Goal: Task Accomplishment & Management: Manage account settings

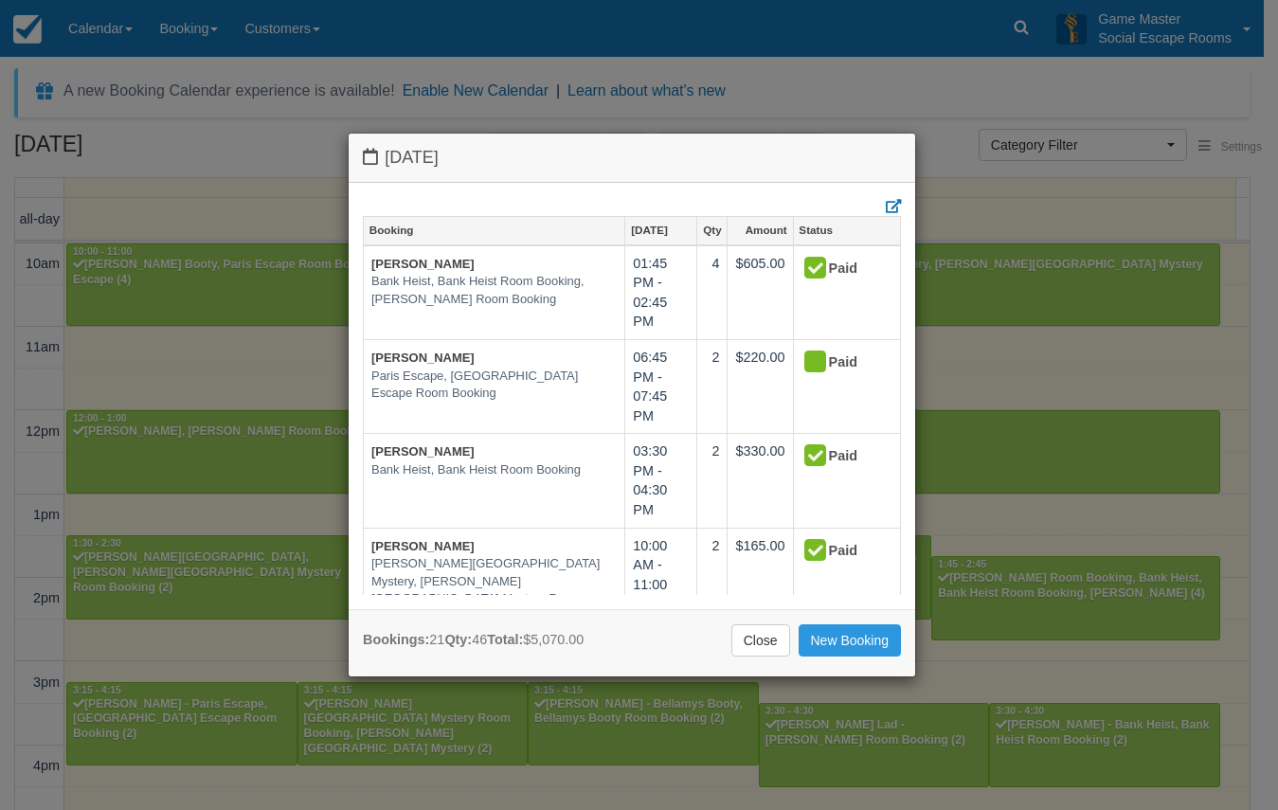
select select
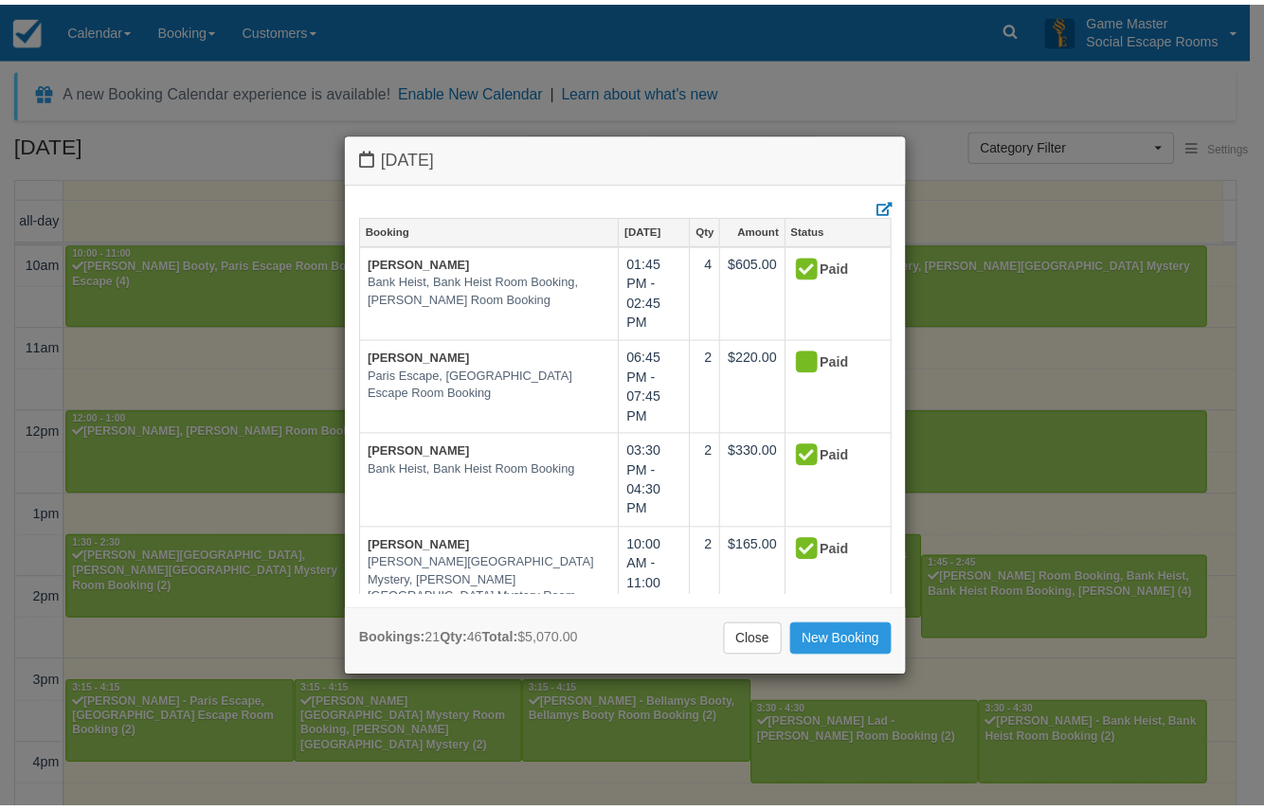
scroll to position [423, 0]
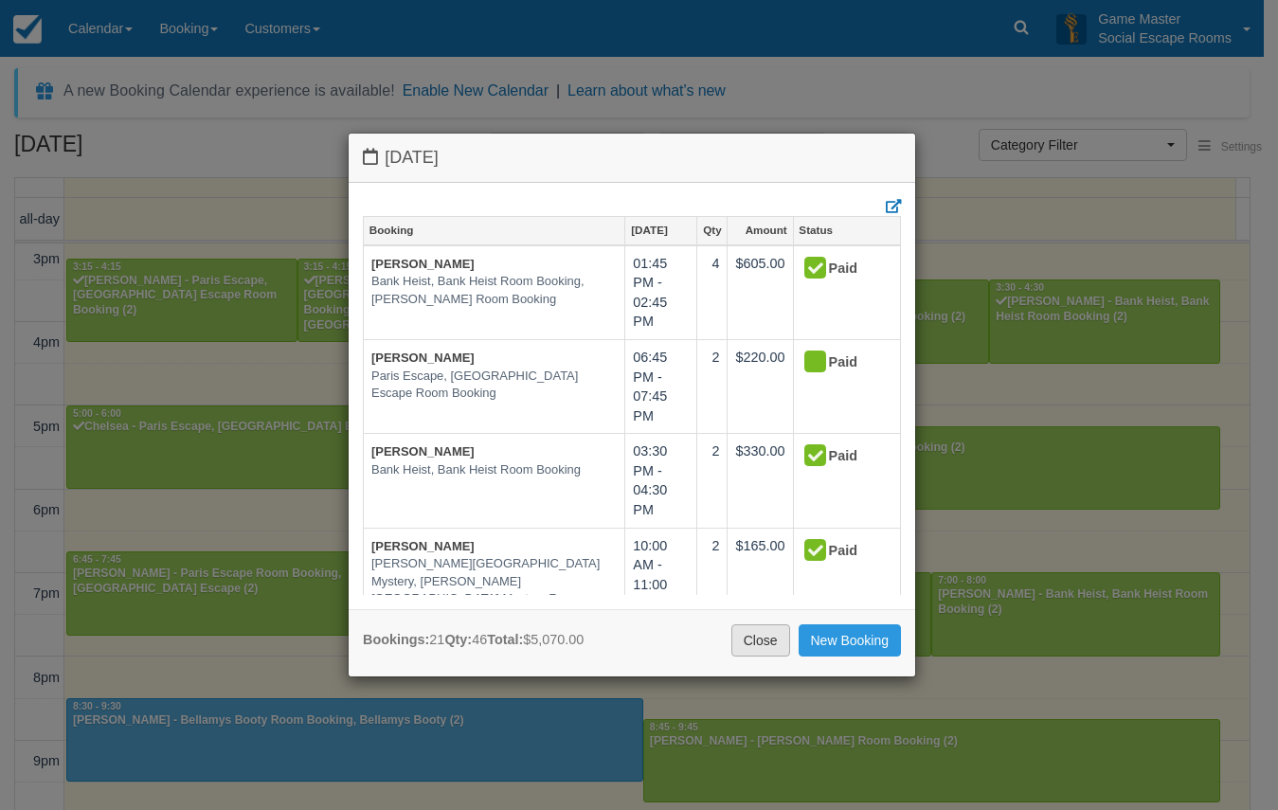
click at [755, 644] on link "Close" at bounding box center [760, 640] width 59 height 32
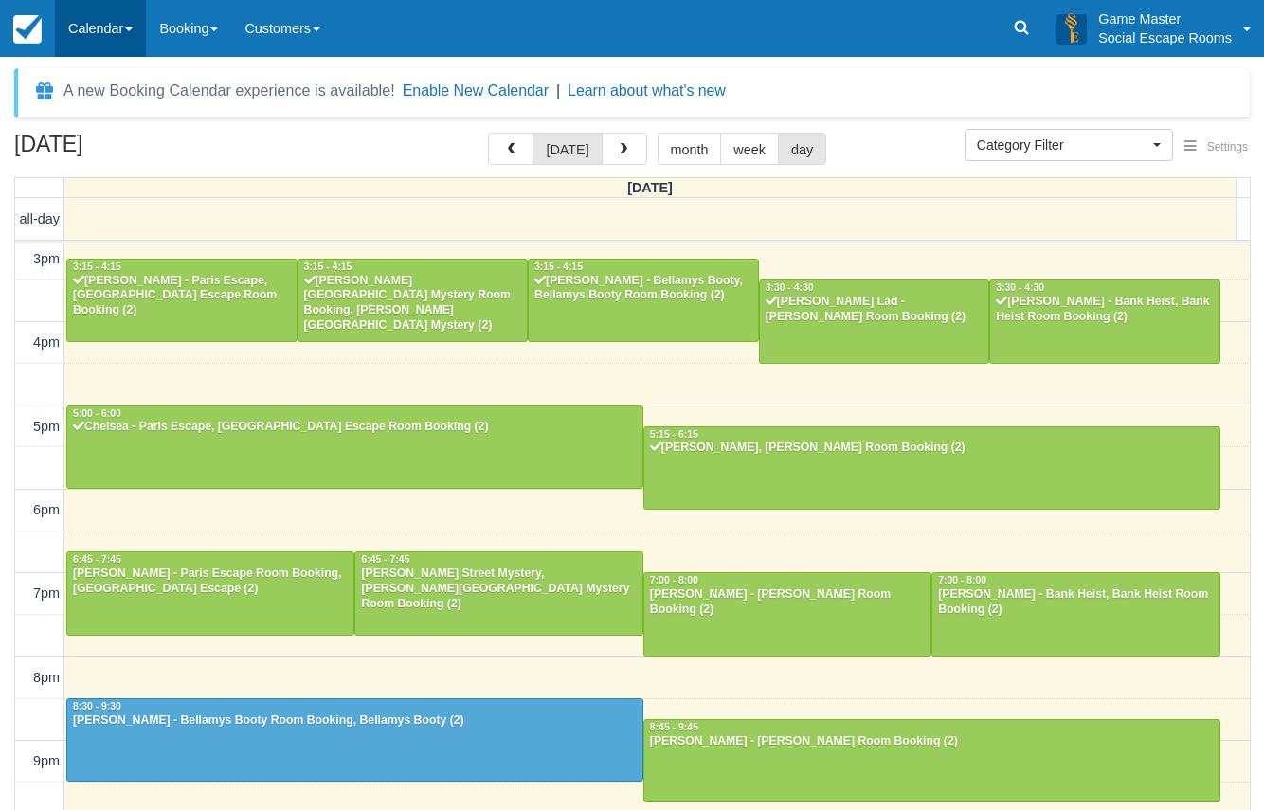
click at [81, 27] on link "Calendar" at bounding box center [100, 28] width 91 height 57
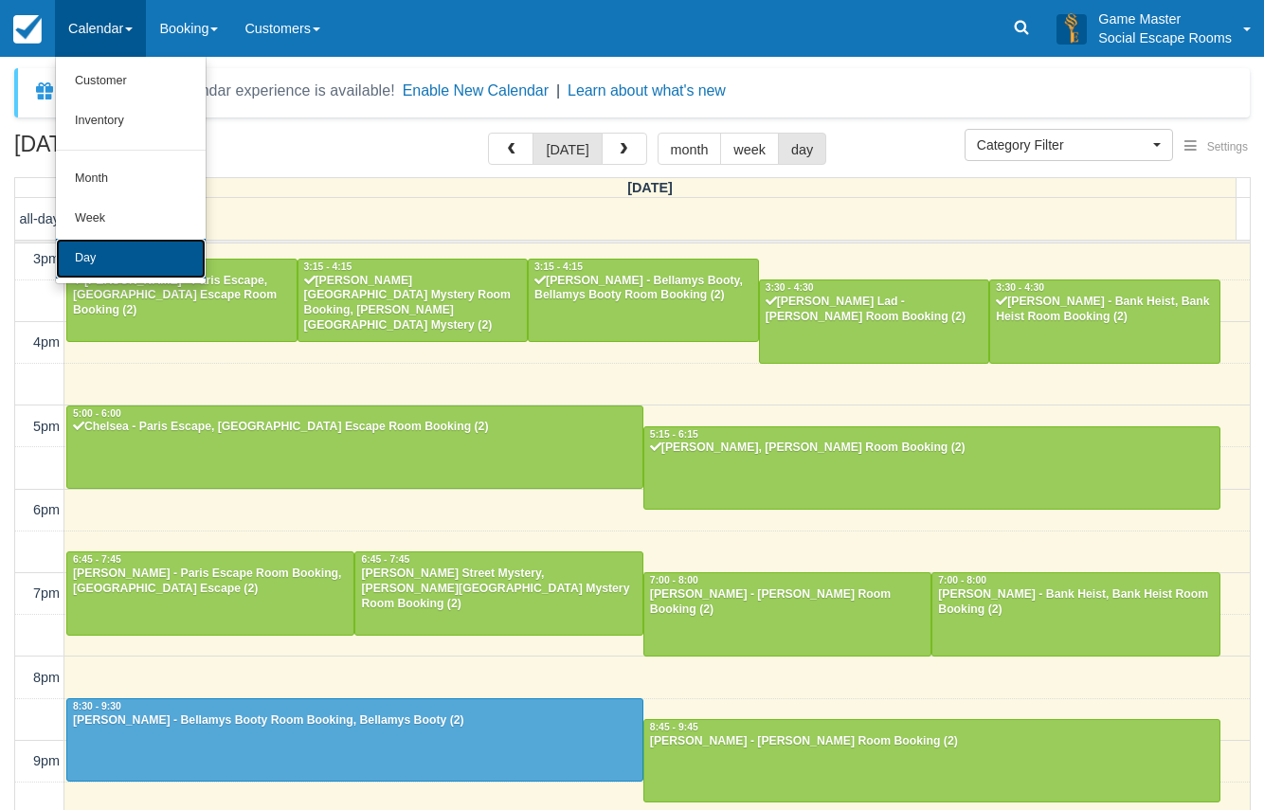
click at [93, 239] on link "Day" at bounding box center [131, 259] width 150 height 40
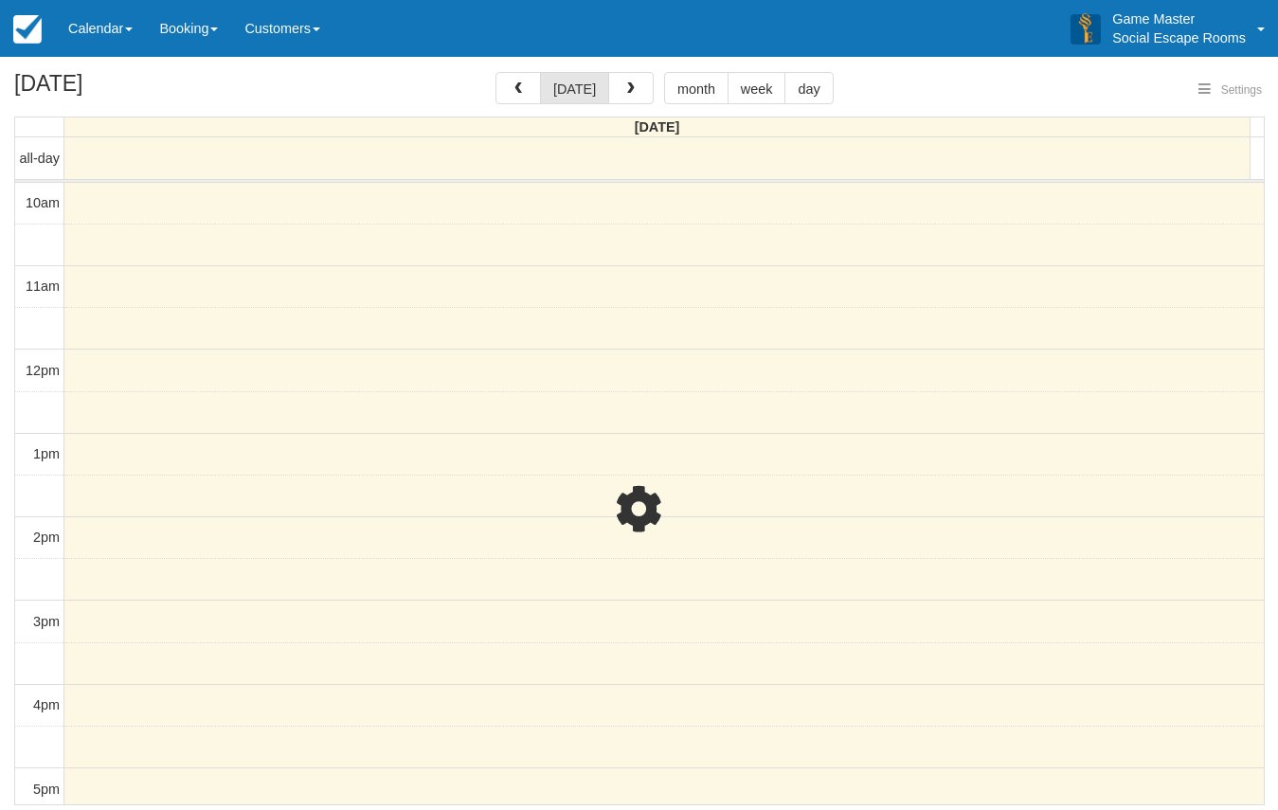
select select
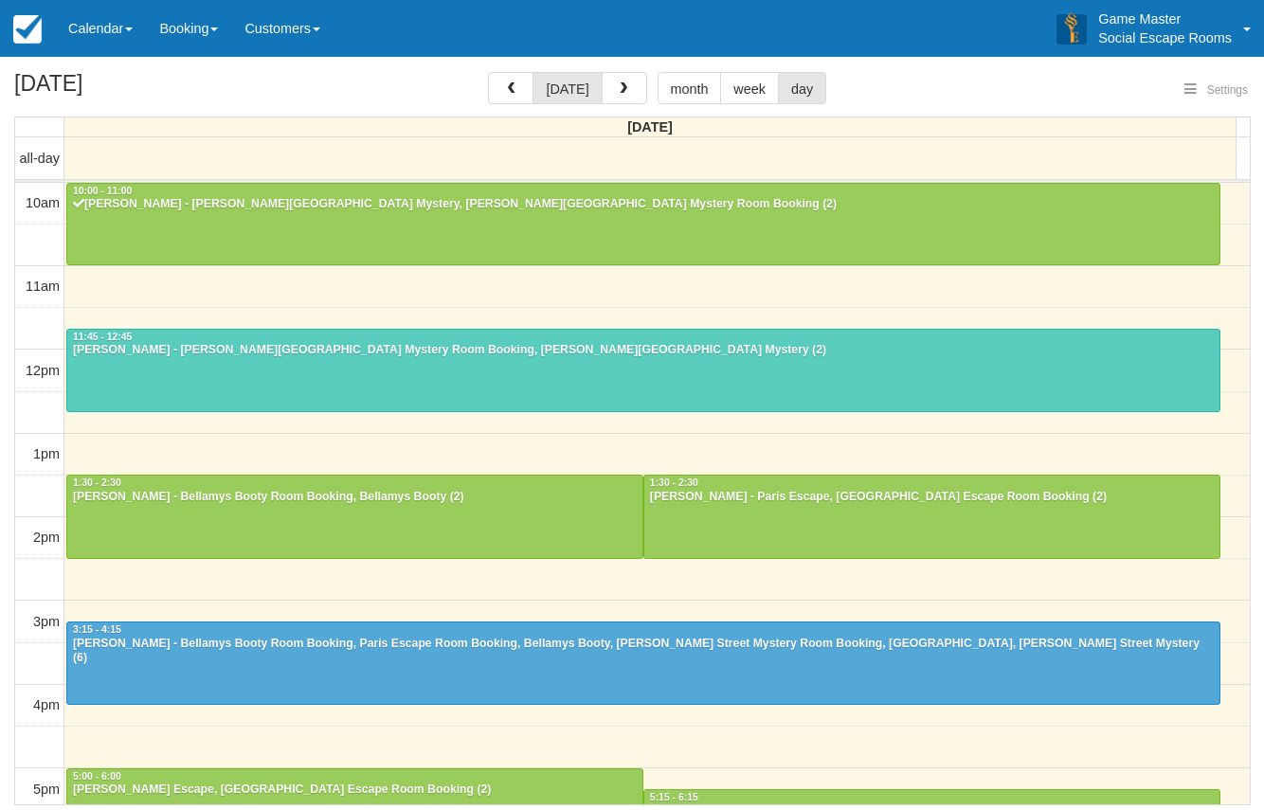
select select
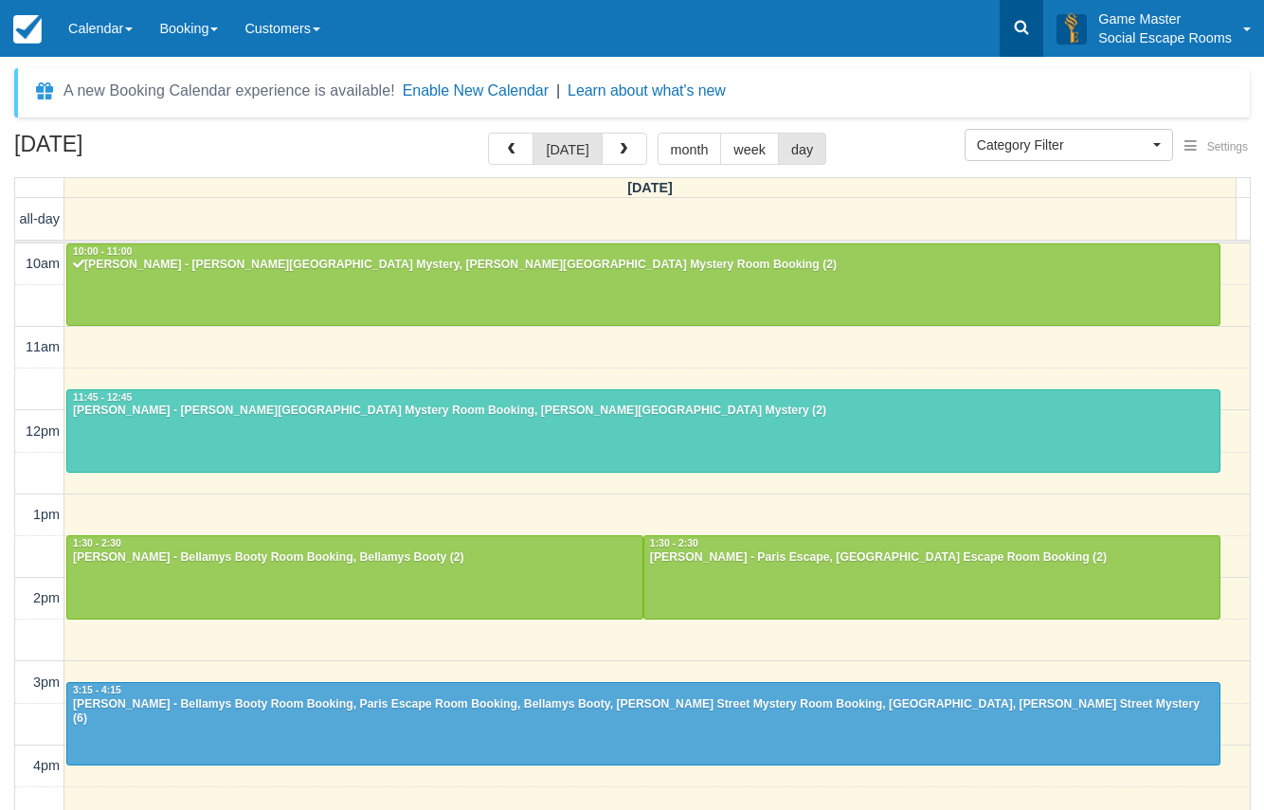
click at [1022, 27] on icon at bounding box center [1021, 27] width 19 height 19
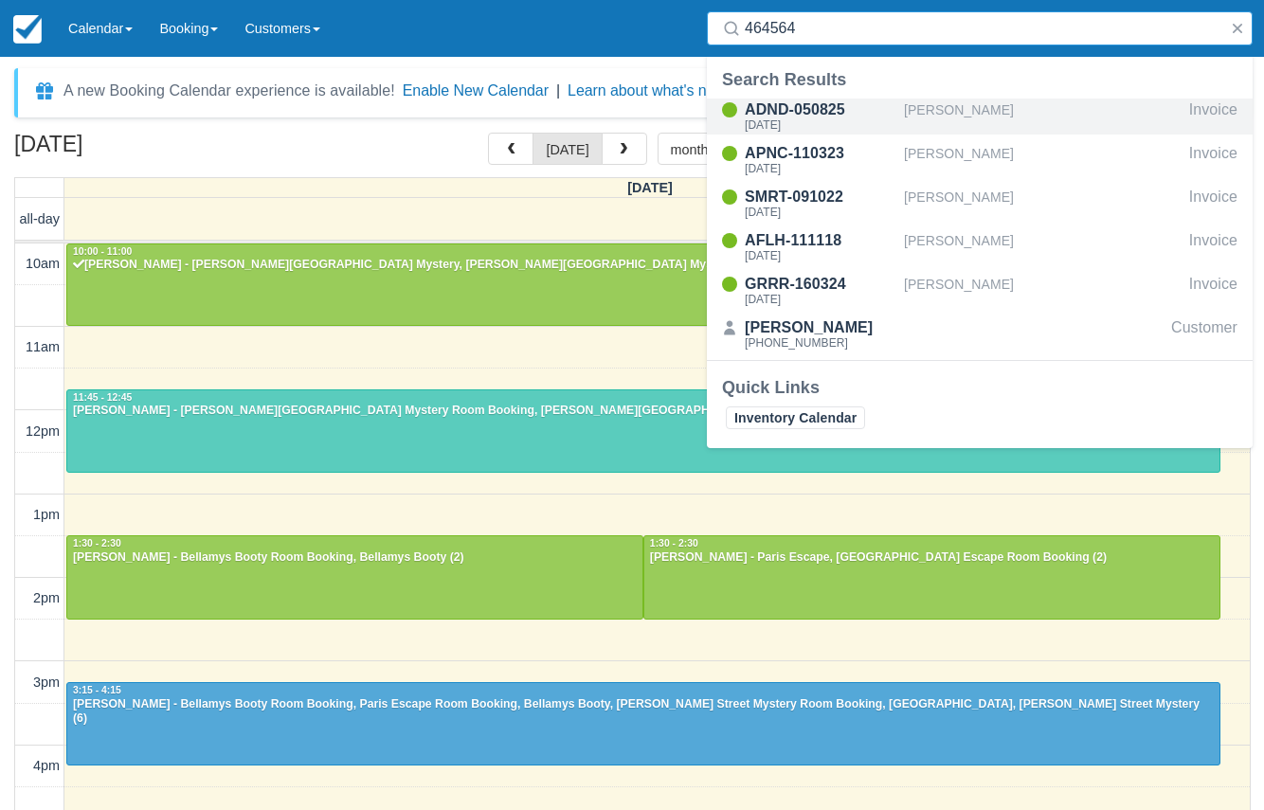
type input "464564"
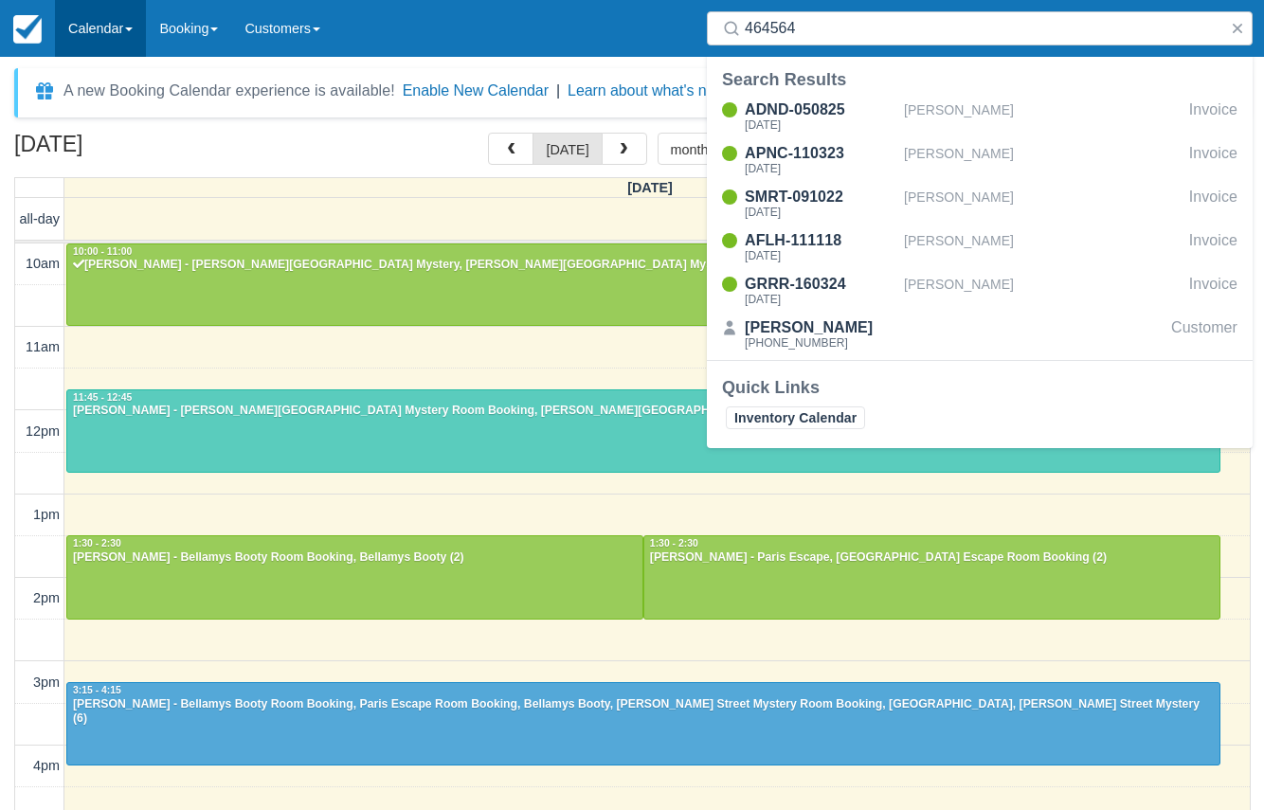
click at [122, 14] on link "Calendar" at bounding box center [100, 28] width 91 height 57
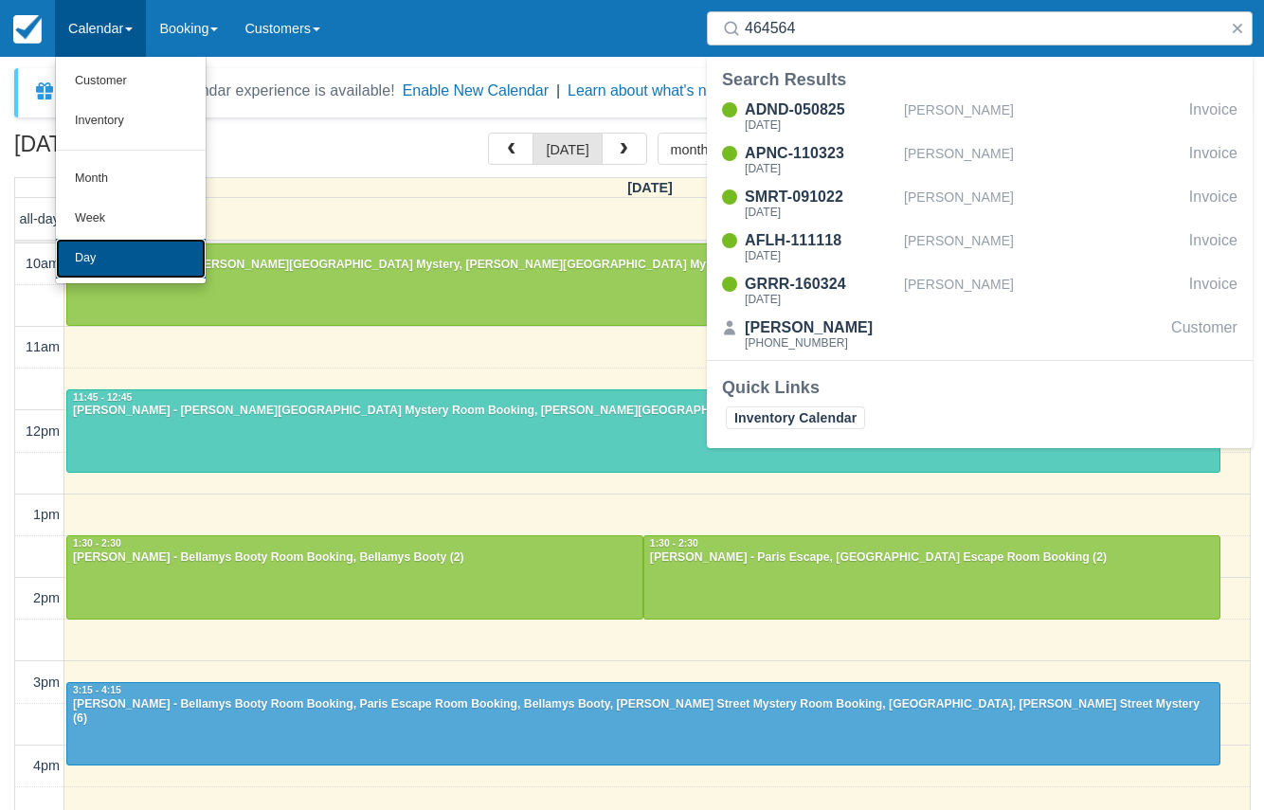
click at [90, 252] on link "Day" at bounding box center [131, 259] width 150 height 40
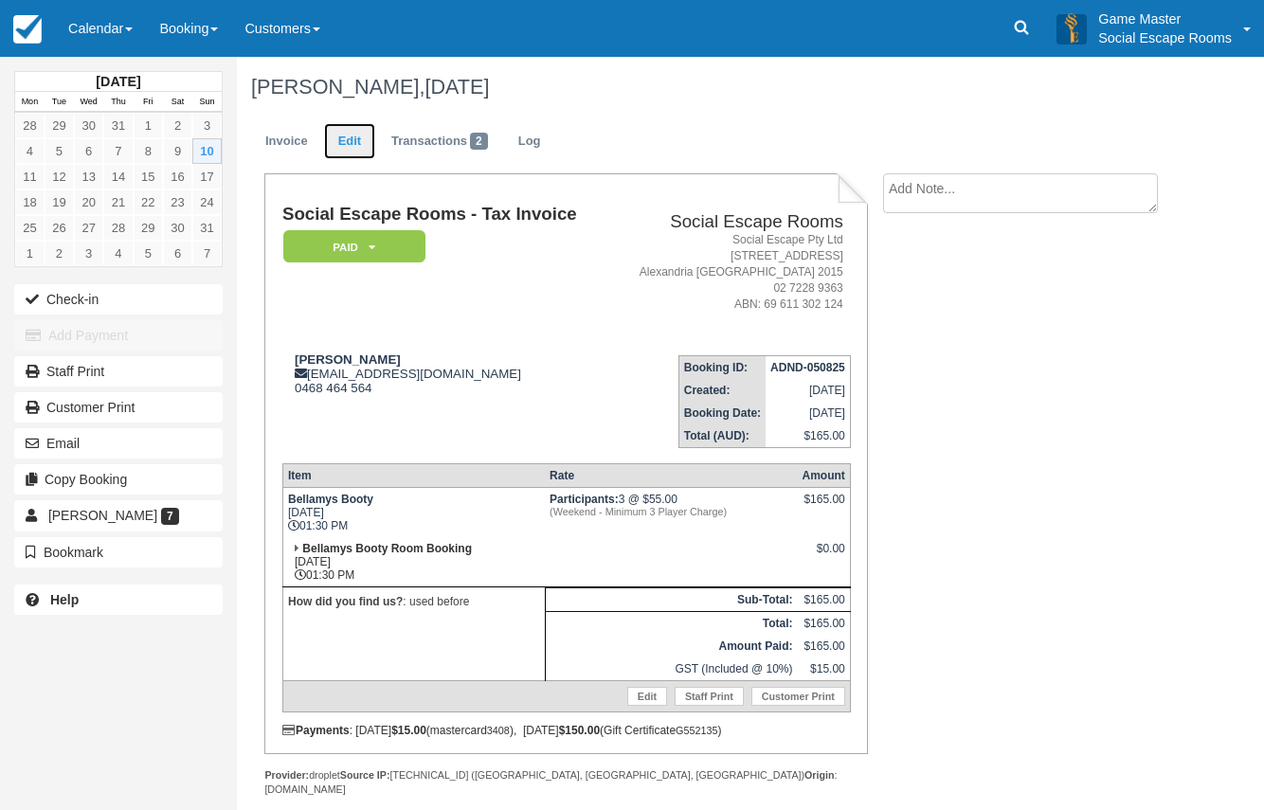
click at [351, 143] on link "Edit" at bounding box center [349, 141] width 51 height 37
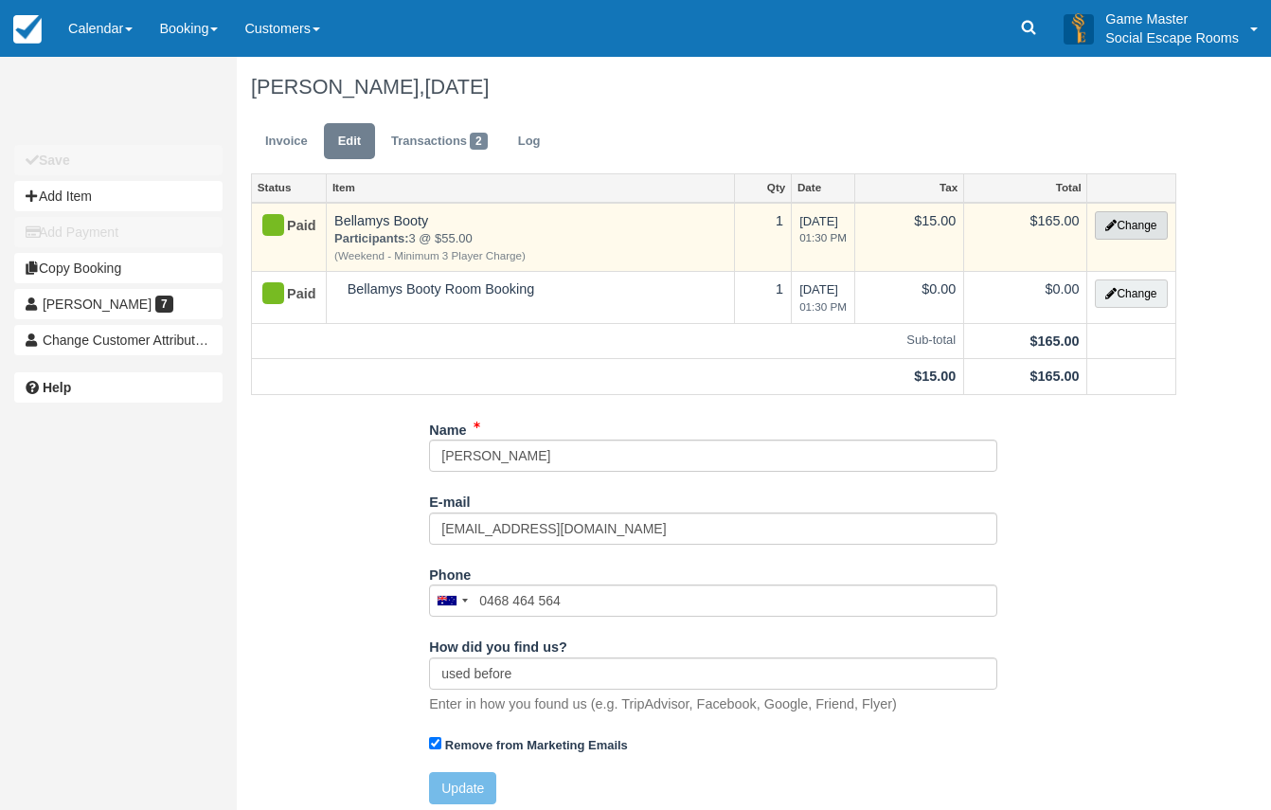
click at [1146, 225] on button "Change" at bounding box center [1131, 225] width 72 height 28
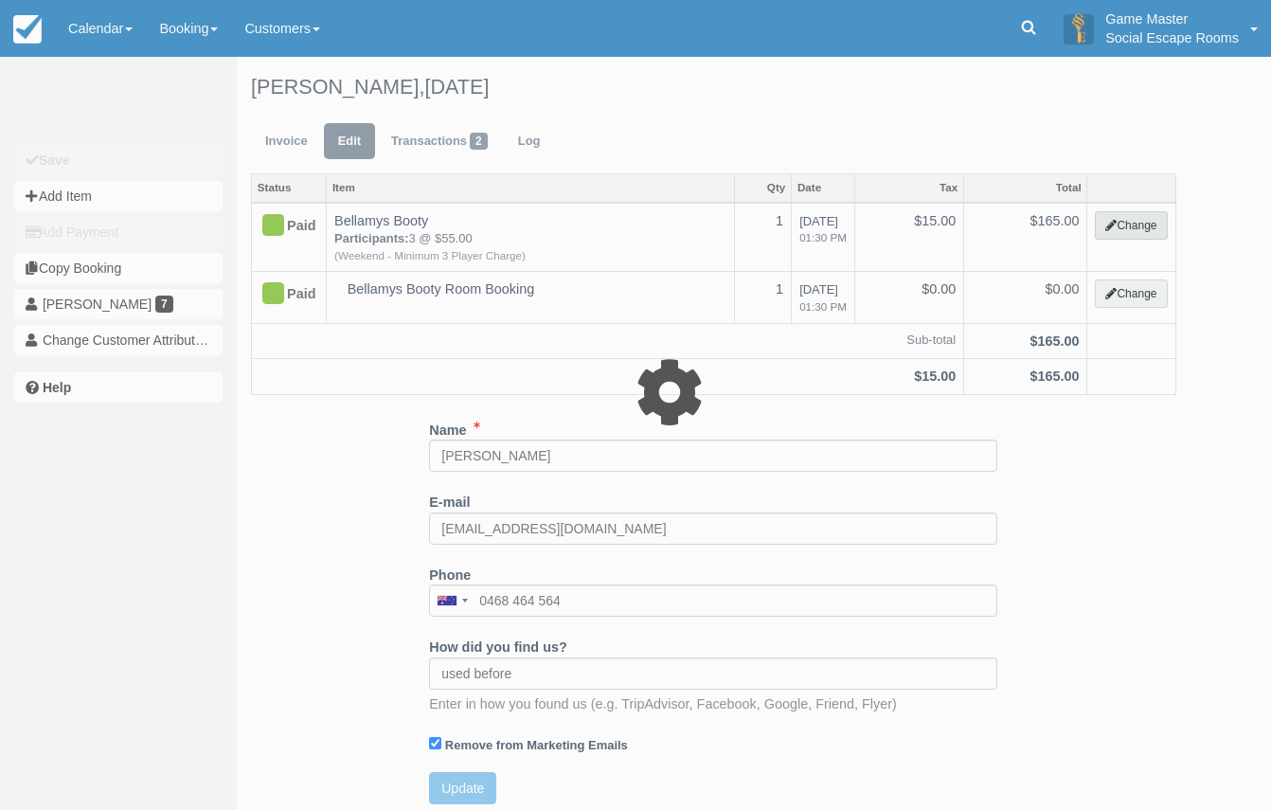
select select "2"
type input "165.00"
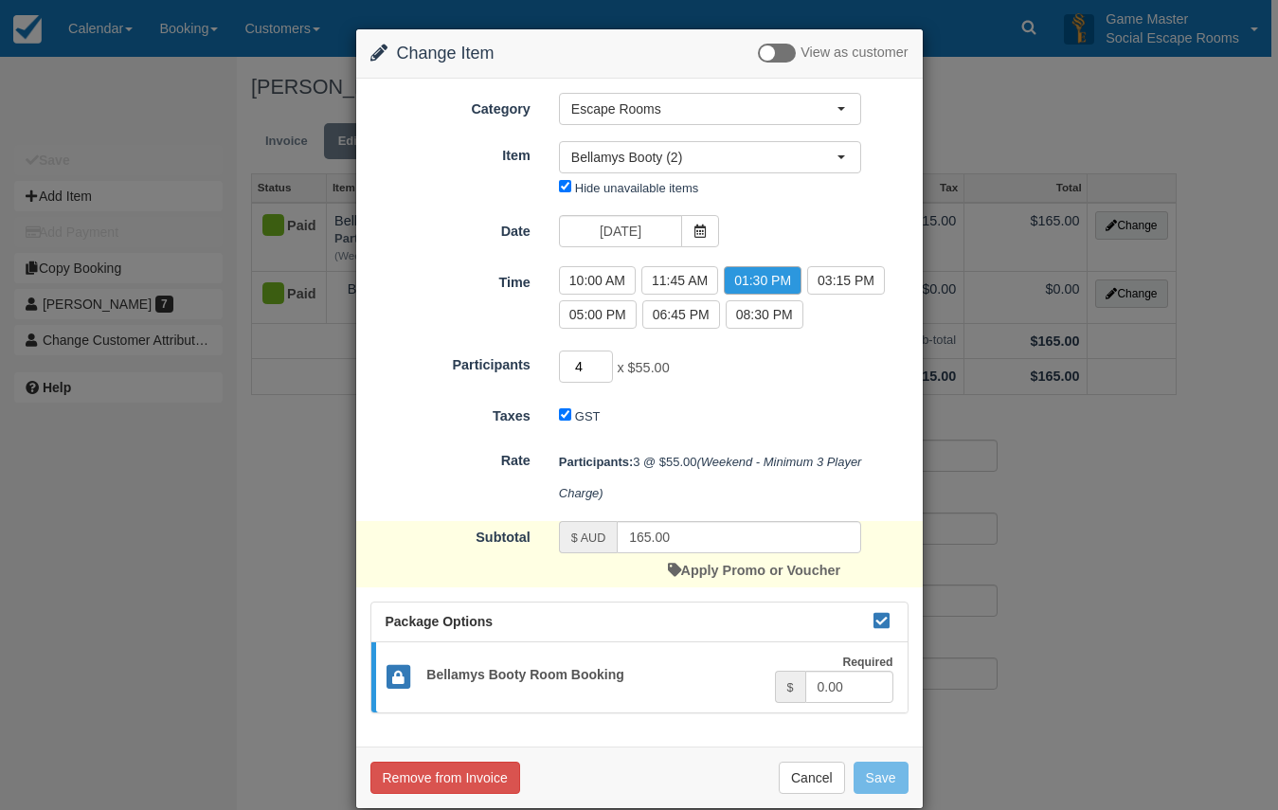
type input "4"
click at [602, 359] on input "4" at bounding box center [586, 366] width 55 height 32
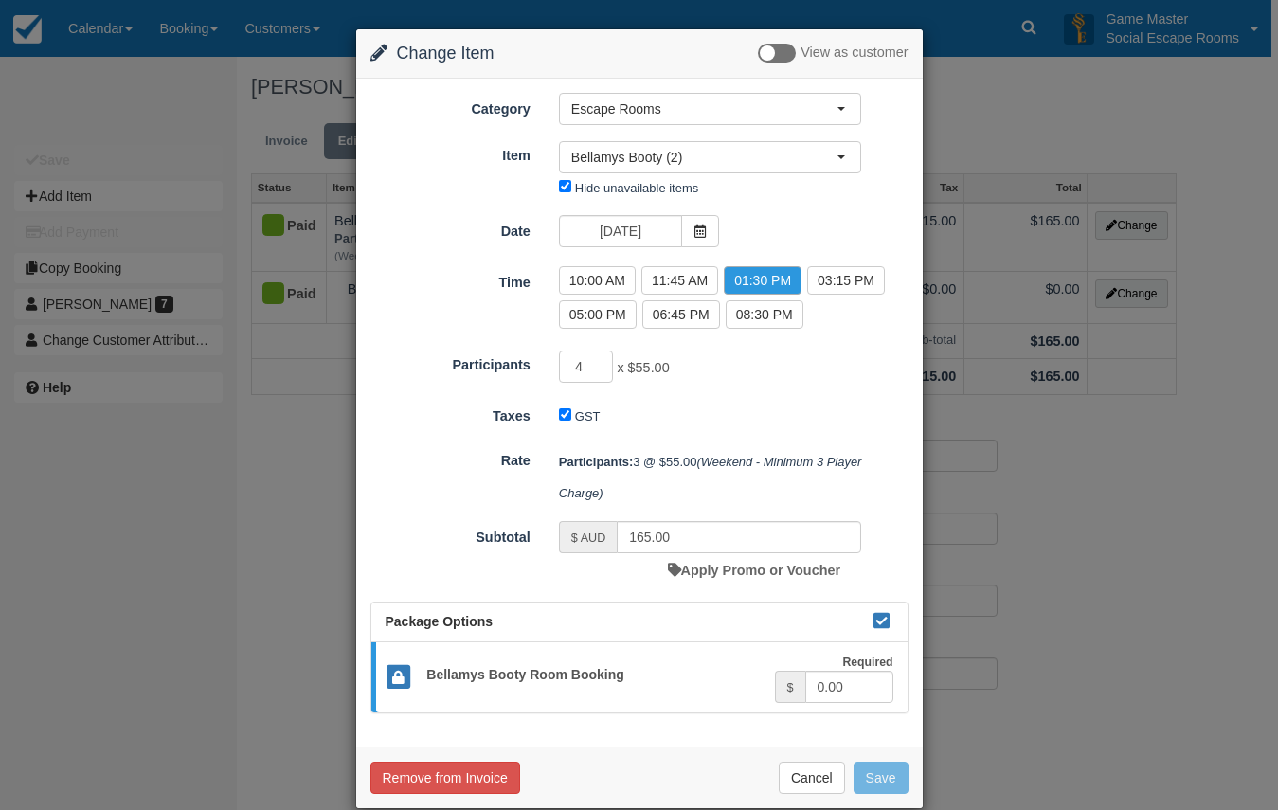
type input "220.00"
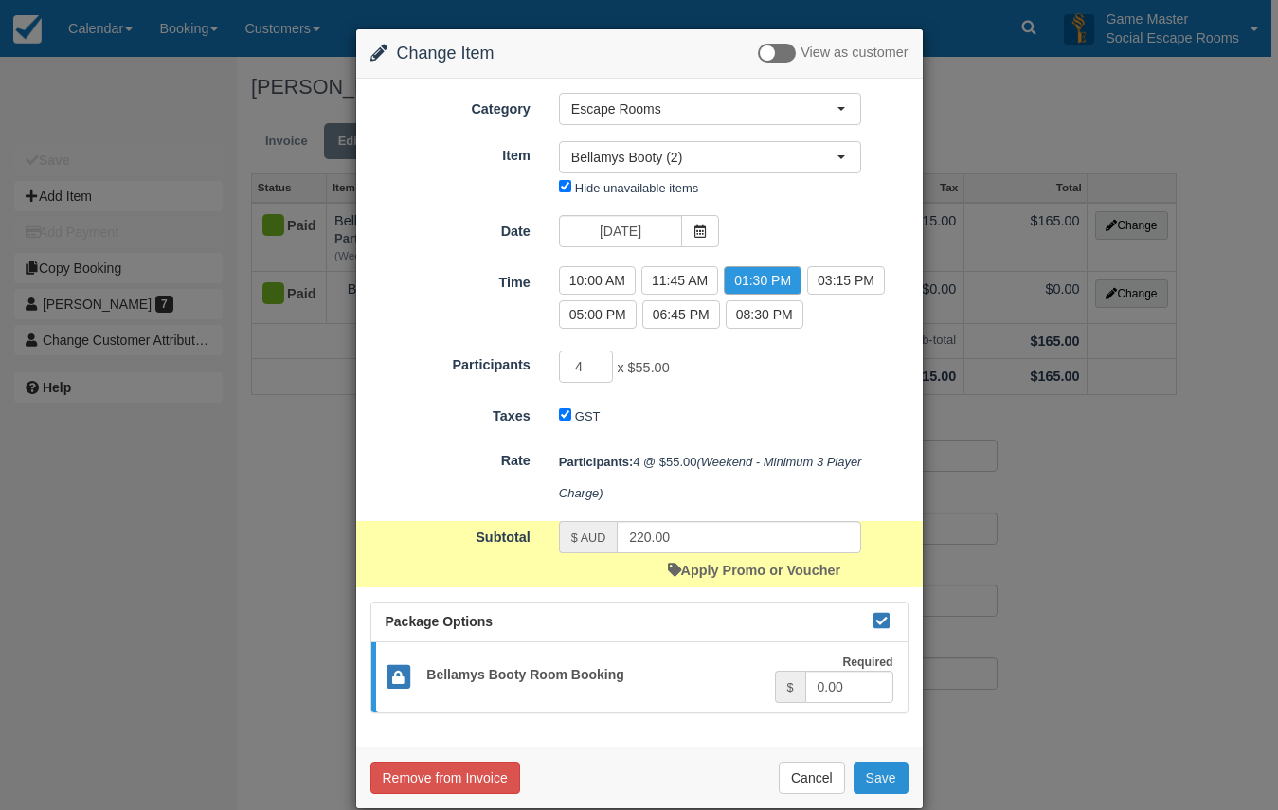
click at [887, 783] on button "Save" at bounding box center [880, 778] width 55 height 32
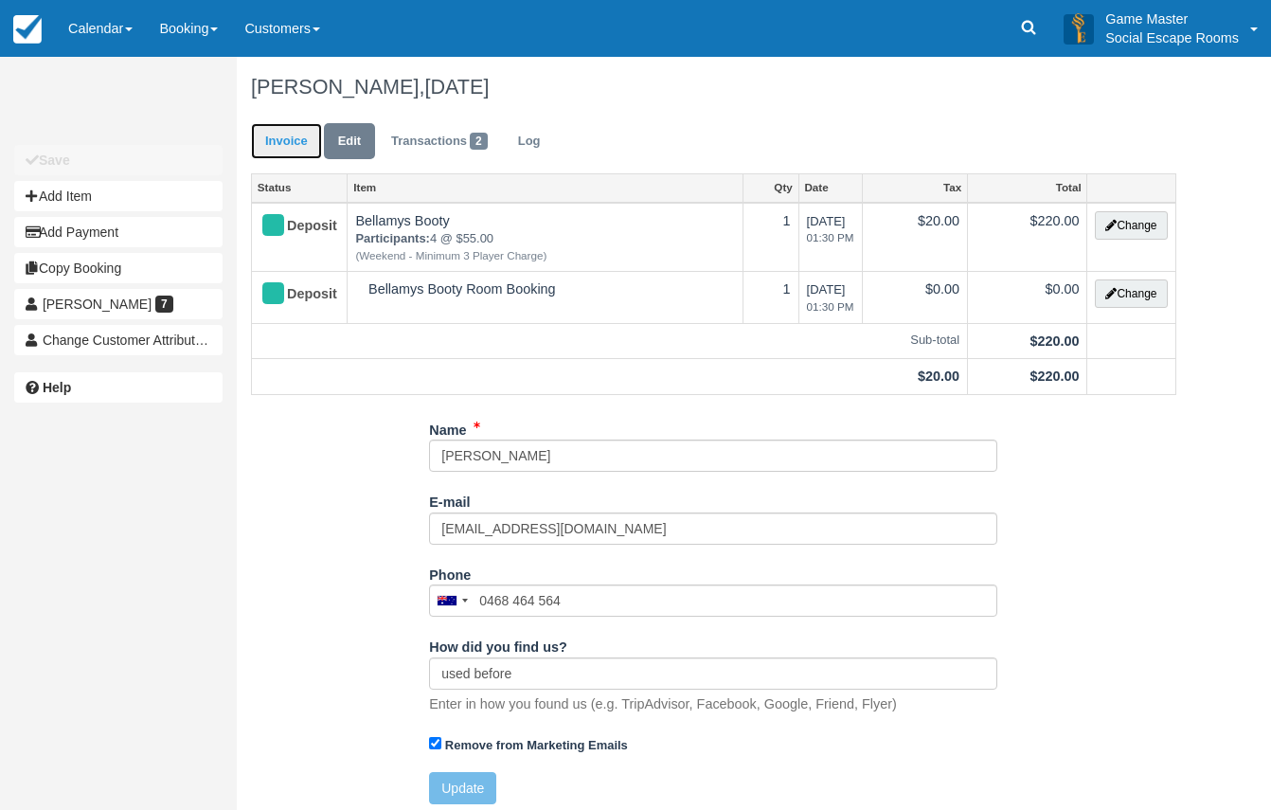
click at [282, 136] on link "Invoice" at bounding box center [286, 141] width 71 height 37
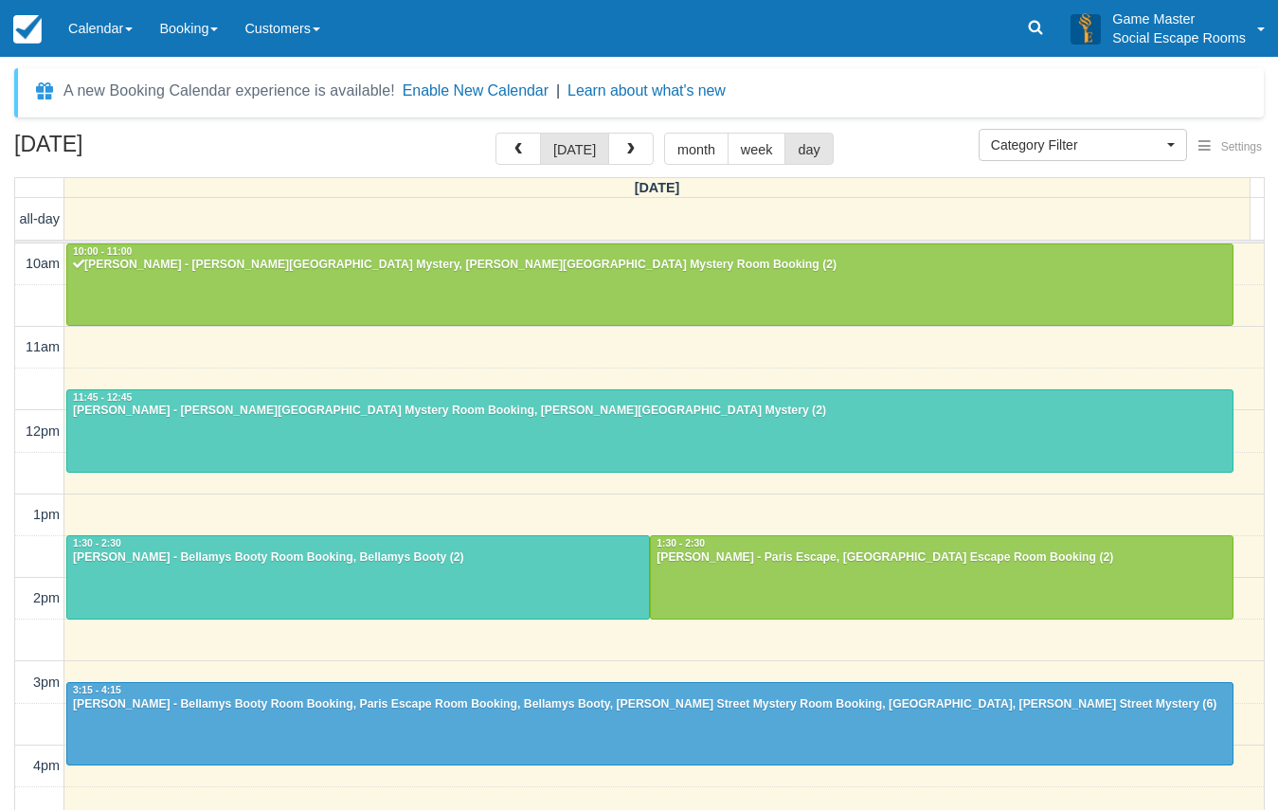
select select
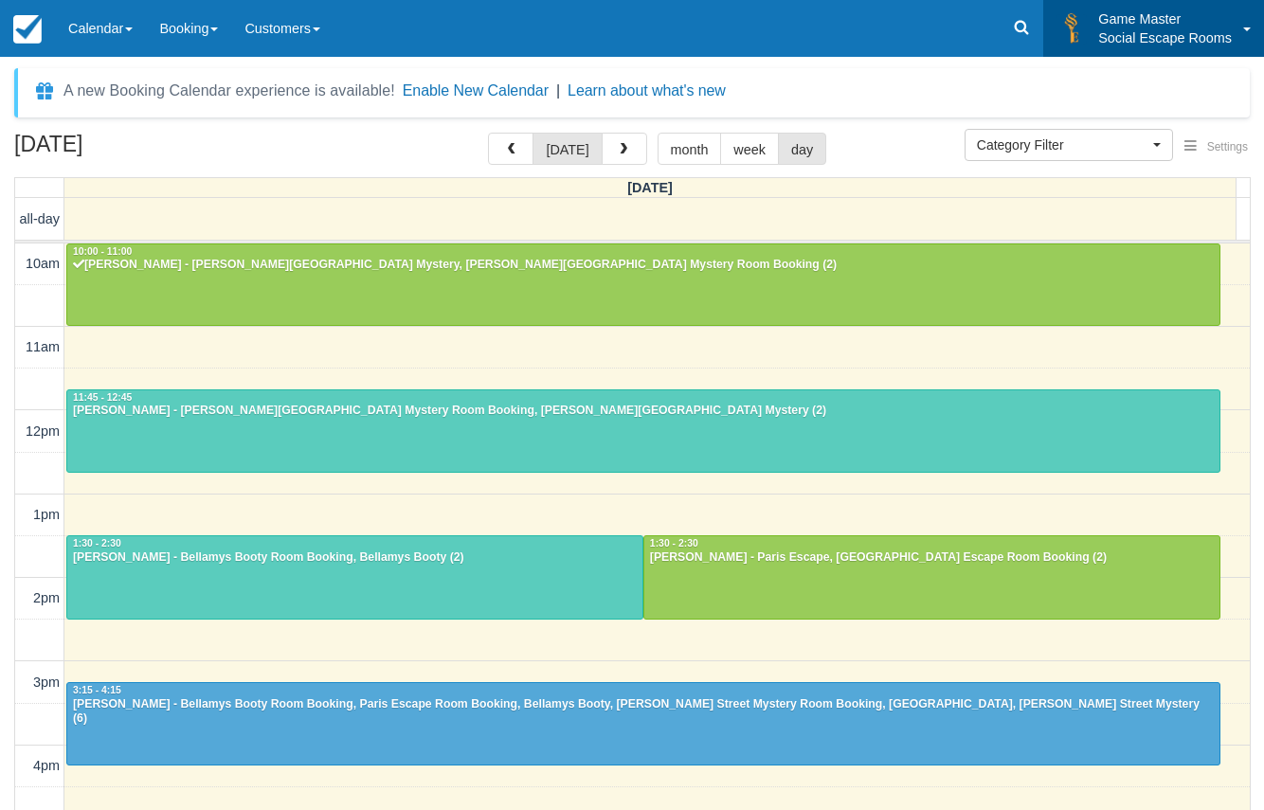
click at [1066, 17] on img at bounding box center [1071, 28] width 30 height 30
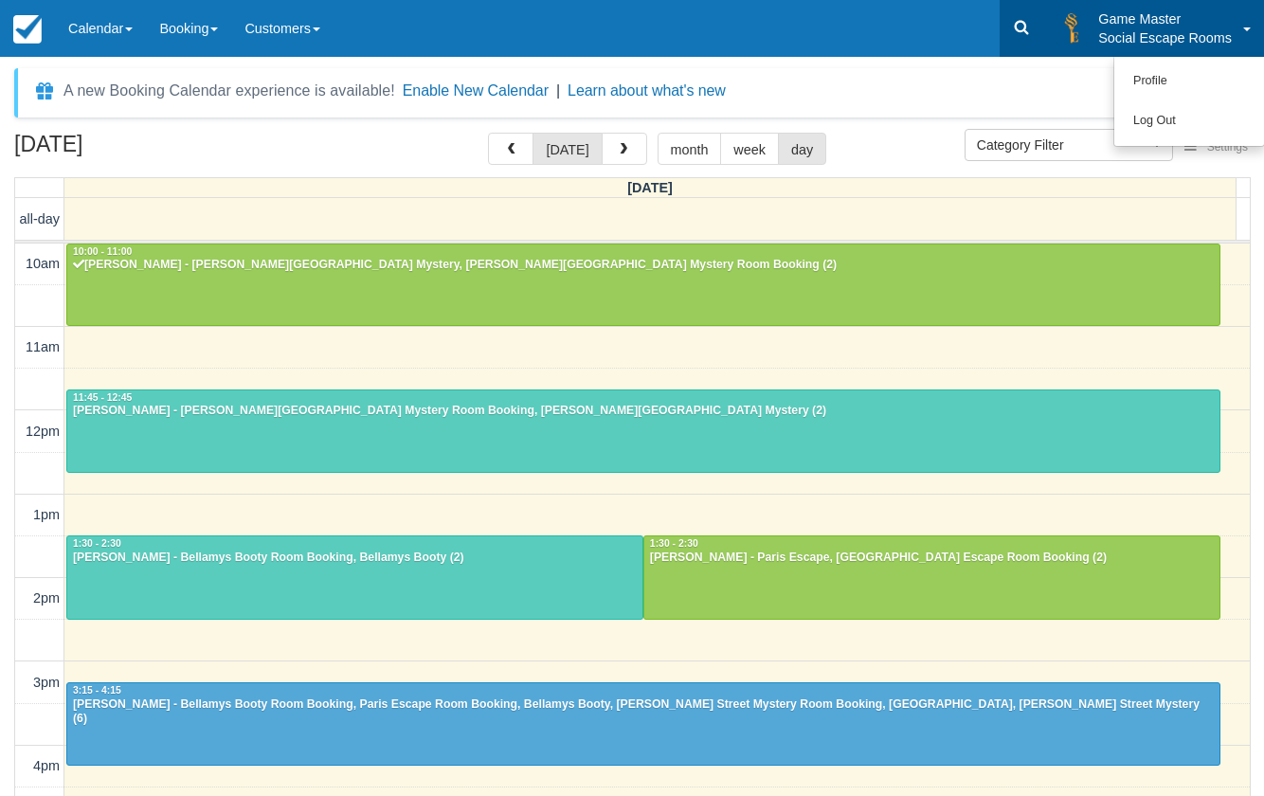
click at [1022, 26] on icon at bounding box center [1021, 27] width 19 height 19
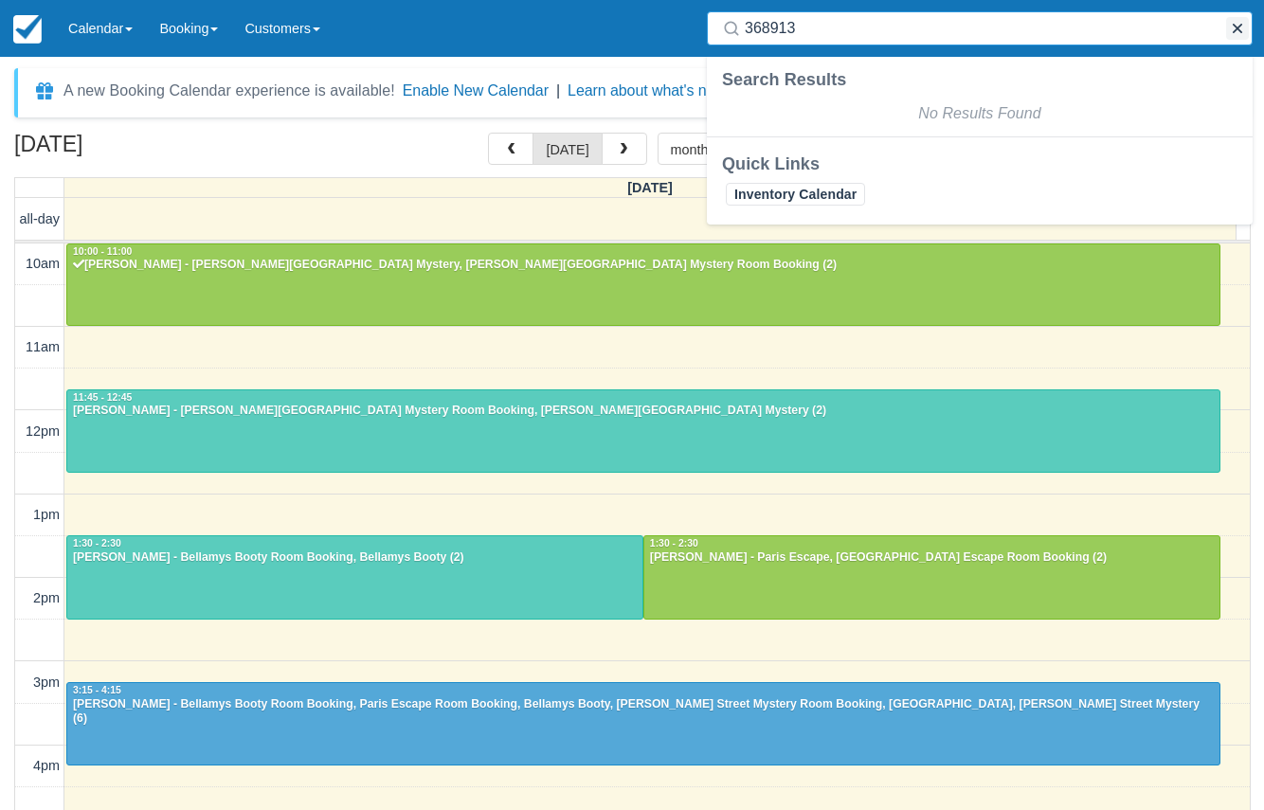
type input "368913"
click at [1230, 27] on button "button" at bounding box center [1237, 28] width 23 height 23
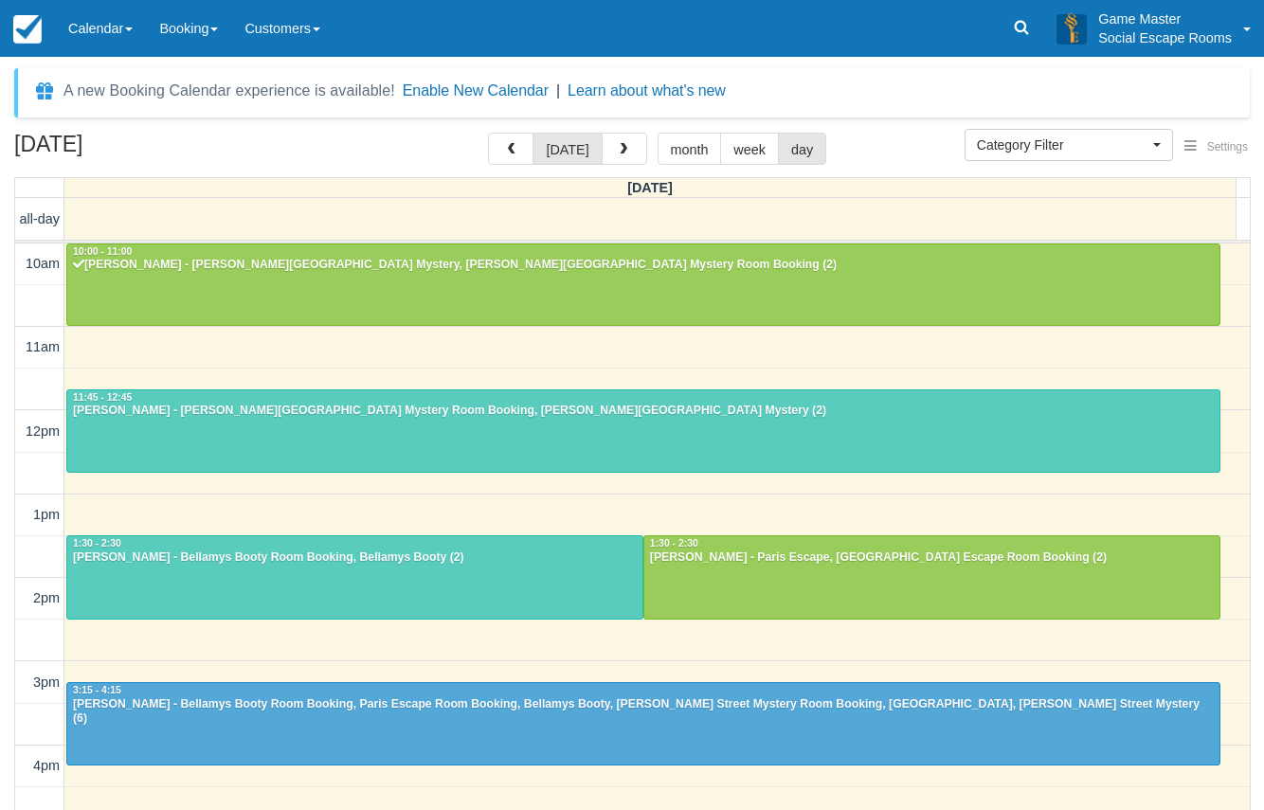
click at [861, 95] on div "A new Booking Calendar experience is available! Enable New Calendar | Learn abo…" at bounding box center [631, 92] width 1235 height 49
click at [89, 39] on link "Calendar" at bounding box center [100, 28] width 91 height 57
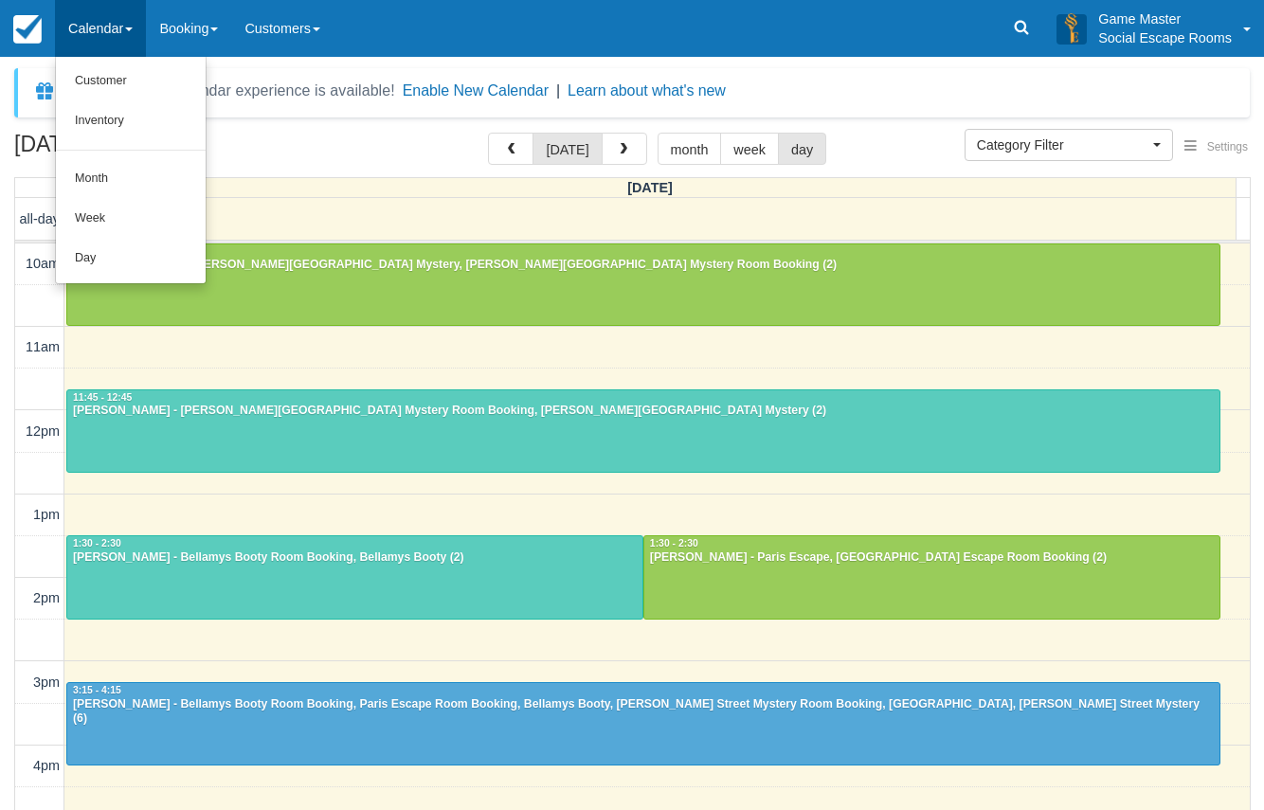
click at [825, 88] on div "A new Booking Calendar experience is available! Enable New Calendar | Learn abo…" at bounding box center [631, 92] width 1235 height 49
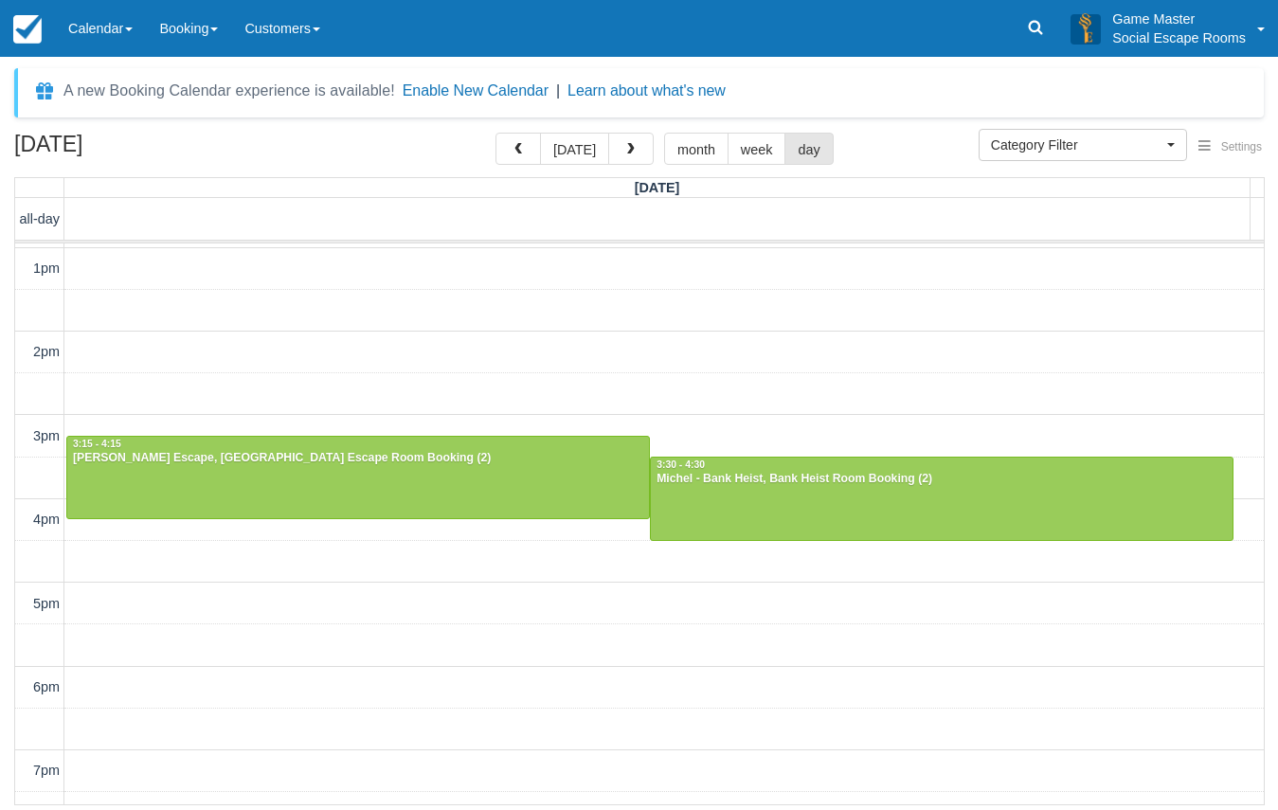
scroll to position [379, 0]
